Goal: Manage account settings

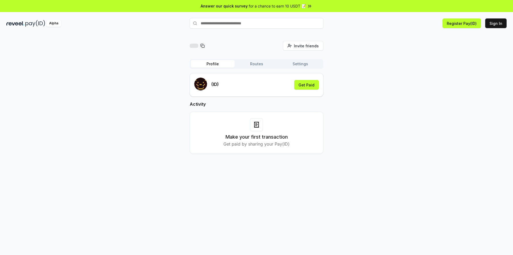
click at [426, 117] on div "Invite friends Invite Profile Routes Settings (ID) Get Paid Activity Make your …" at bounding box center [256, 101] width 500 height 121
click at [495, 25] on button "Sign In" at bounding box center [495, 23] width 21 height 10
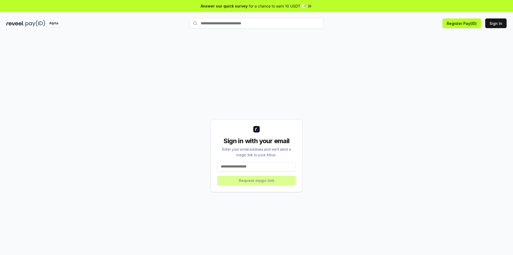
click at [261, 167] on input at bounding box center [256, 167] width 79 height 10
click at [248, 167] on input at bounding box center [256, 167] width 79 height 10
paste input "**********"
type input "**********"
click at [270, 181] on button "Request magic link" at bounding box center [256, 180] width 79 height 10
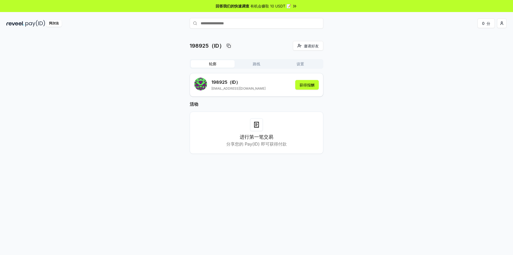
click at [259, 64] on font "路线" at bounding box center [256, 63] width 7 height 5
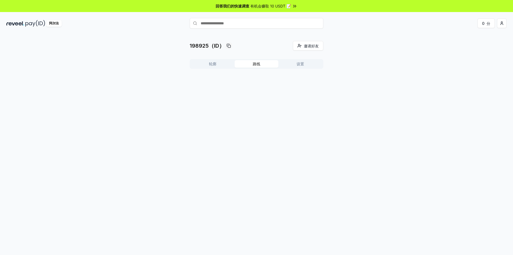
click at [304, 66] on button "设置" at bounding box center [300, 63] width 44 height 7
click at [284, 90] on font "0x629019D5f7C64804608Ef1353f38cbd403b426EE" at bounding box center [252, 91] width 95 height 5
click at [297, 91] on icon at bounding box center [296, 91] width 4 height 4
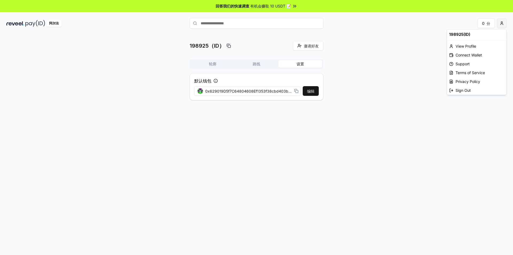
click at [502, 21] on html "回答我们的快速调查 有机会赚取 10 USDT 📝 阿尔法 0 分 198925（ID） 邀请好友 邀请 轮廓 路线 设置 默认钱包 编辑 0x629019D…" at bounding box center [256, 127] width 513 height 255
click at [461, 55] on font "连接钱包" at bounding box center [462, 55] width 15 height 5
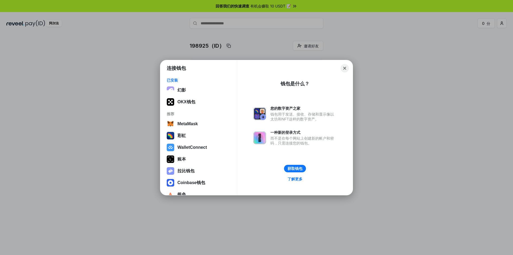
click at [345, 67] on button "Close" at bounding box center [345, 68] width 8 height 8
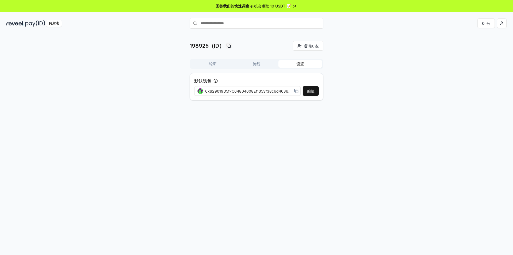
click at [247, 23] on input "text" at bounding box center [257, 23] width 134 height 11
click at [213, 62] on font "轮廓" at bounding box center [212, 63] width 7 height 5
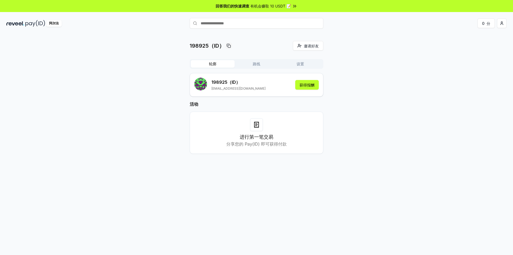
click at [249, 23] on input "text" at bounding box center [257, 23] width 134 height 11
paste input "**********"
type input "**********"
click at [257, 139] on font "进行第一笔交易" at bounding box center [257, 137] width 34 height 6
click at [258, 138] on font "进行第一笔交易" at bounding box center [257, 137] width 34 height 6
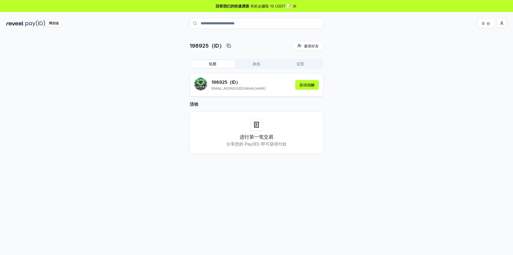
click at [257, 142] on font "分享您的 Pay(ID) 即可获得付款" at bounding box center [256, 143] width 60 height 5
click at [502, 25] on html "回答我们的快速调查 有机会赚取 10 USDT 📝 阿尔法 0 分 198925（ID） 邀请好友 邀请 轮廓 路线 设置 198925 （ID） [EMAI…" at bounding box center [256, 127] width 513 height 255
click at [467, 56] on font "连接钱包" at bounding box center [462, 55] width 15 height 5
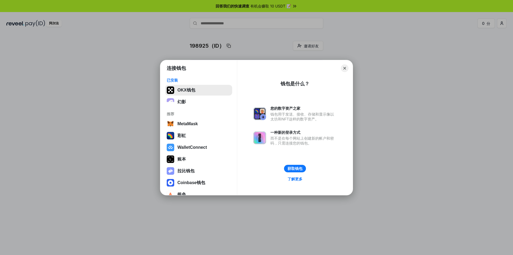
click at [193, 92] on button "OKX钱包" at bounding box center [198, 90] width 67 height 11
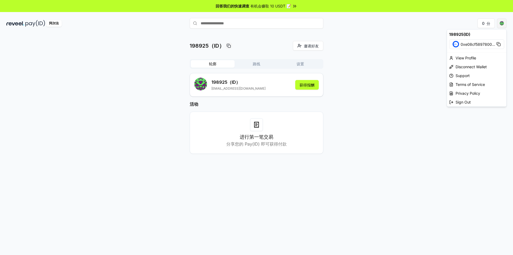
click at [503, 24] on html "回答我们的快速调查 有机会赚取 10 USDT 📝 阿尔法 0 分 198925（ID） 邀请好友 邀请 轮廓 路线 设置 198925 （ID） zzl73…" at bounding box center [256, 127] width 513 height 255
click at [259, 63] on html "回答我们的快速调查 有机会赚取 10 USDT 📝 阿尔法 0 分 198925（ID） 邀请好友 邀请 轮廓 路线 设置 198925 （ID） zzl73…" at bounding box center [256, 127] width 513 height 255
click at [256, 64] on font "路线" at bounding box center [256, 63] width 7 height 5
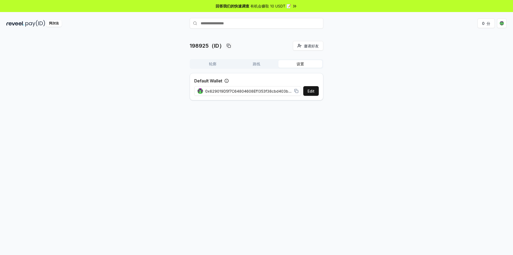
click at [294, 65] on button "设置" at bounding box center [300, 63] width 44 height 7
click at [216, 64] on font "轮廓" at bounding box center [212, 63] width 7 height 5
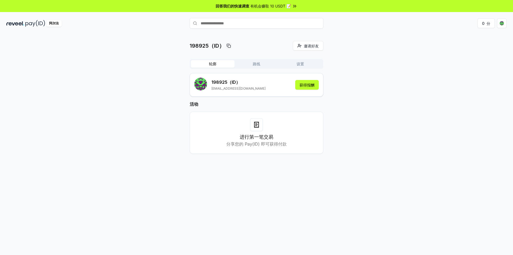
click at [252, 24] on input "text" at bounding box center [257, 23] width 134 height 11
type input "**********"
click at [317, 24] on icon at bounding box center [316, 23] width 6 height 6
click at [55, 22] on font "阿尔法" at bounding box center [54, 23] width 10 height 4
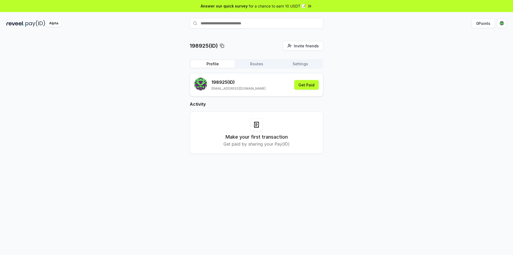
click at [54, 25] on div "Alpha" at bounding box center [53, 23] width 15 height 7
click at [478, 25] on button "0 Points" at bounding box center [482, 23] width 23 height 10
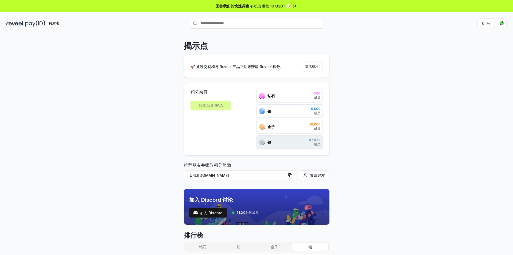
drag, startPoint x: 52, startPoint y: 24, endPoint x: 55, endPoint y: 24, distance: 3.5
click at [52, 24] on font "阿尔法" at bounding box center [54, 23] width 10 height 4
